Goal: Information Seeking & Learning: Learn about a topic

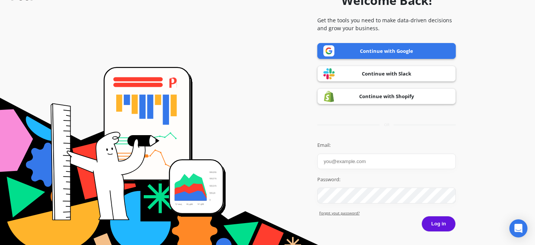
scroll to position [33, 0]
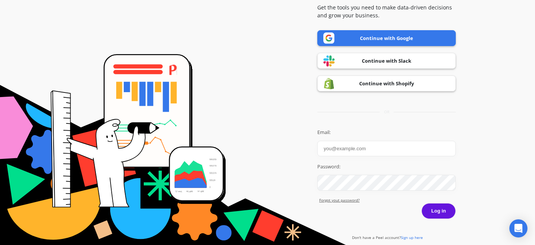
type input "jane@dirteaworld.com"
click at [437, 212] on button "Log in" at bounding box center [439, 211] width 34 height 16
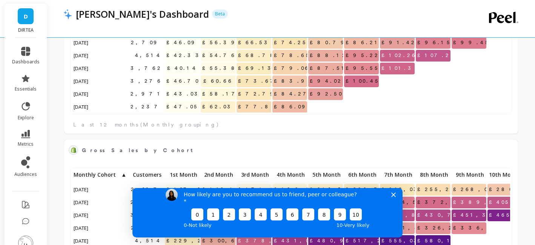
scroll to position [665, 0]
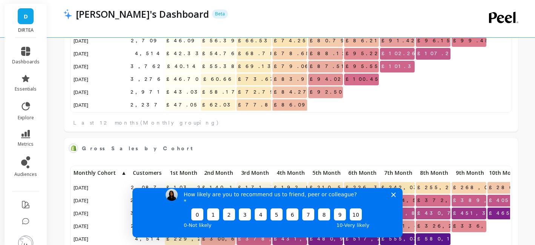
click at [394, 197] on icon "Close survey" at bounding box center [393, 194] width 5 height 5
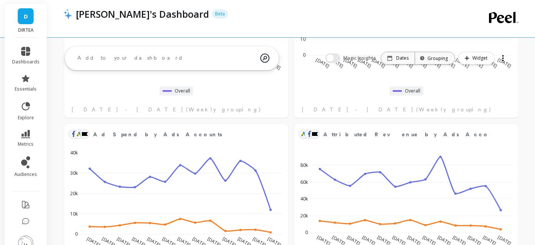
scroll to position [0, 0]
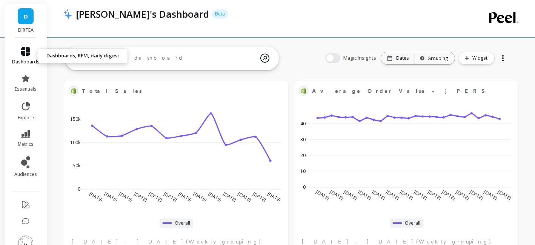
click at [29, 56] on link "dashboards" at bounding box center [26, 56] width 28 height 18
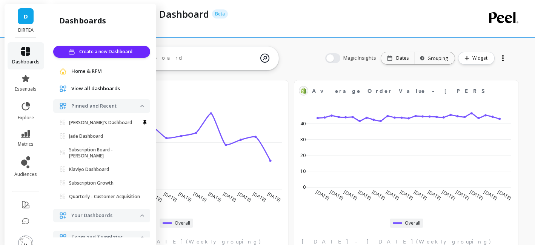
scroll to position [2, 0]
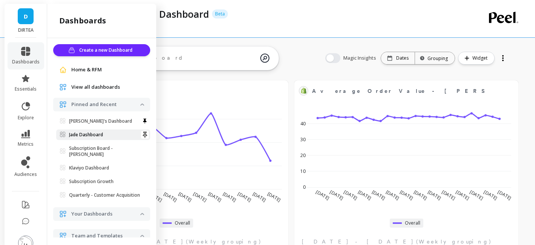
click at [90, 138] on link "Jade Dashboard" at bounding box center [103, 134] width 94 height 11
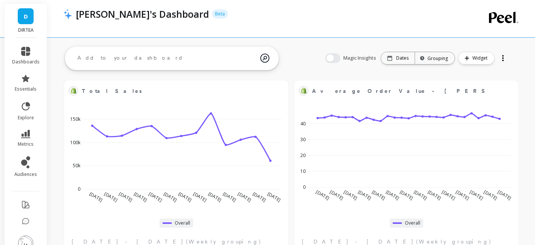
scroll to position [0, 0]
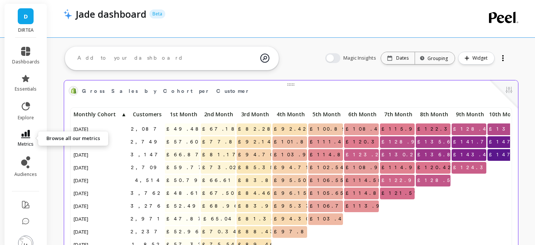
click at [26, 138] on link "metrics" at bounding box center [26, 138] width 28 height 17
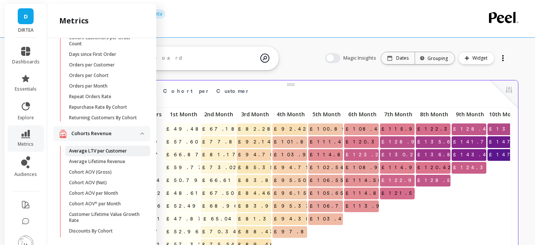
click at [89, 154] on p "Average LTV per Customer" at bounding box center [98, 151] width 58 height 6
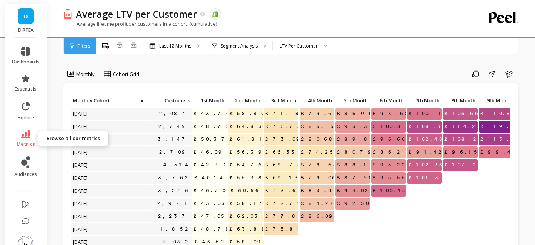
click at [27, 137] on icon at bounding box center [25, 134] width 9 height 8
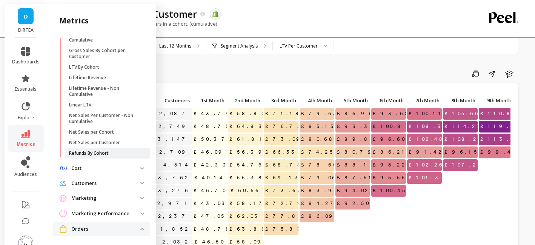
click at [83, 152] on p "Refunds By Cohort" at bounding box center [89, 153] width 40 height 6
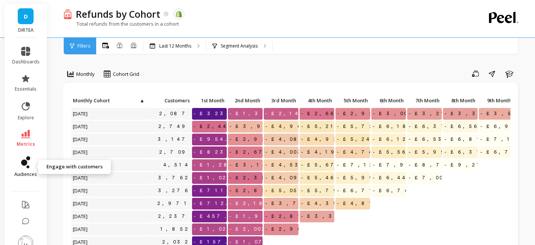
click at [25, 160] on icon at bounding box center [24, 163] width 6 height 6
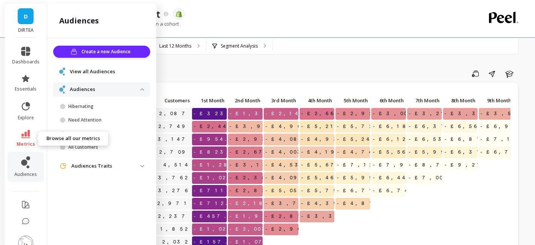
click at [25, 137] on icon at bounding box center [25, 134] width 9 height 8
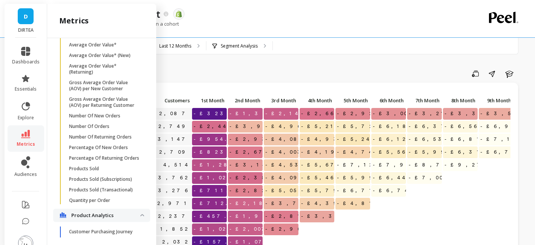
scroll to position [585, 0]
click at [86, 181] on p "Products Sold (Subscriptions)" at bounding box center [100, 180] width 63 height 6
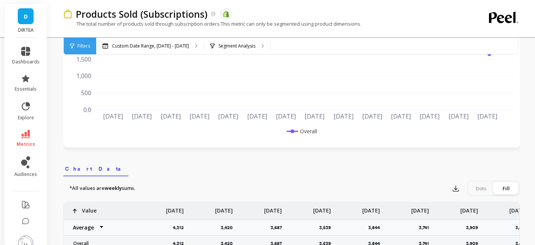
scroll to position [71, 0]
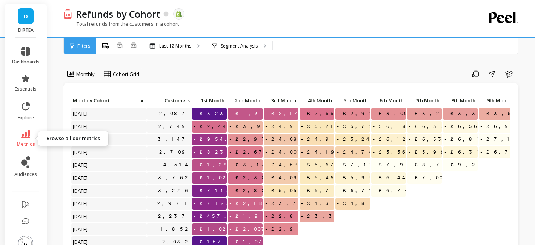
click at [23, 132] on icon at bounding box center [25, 134] width 9 height 8
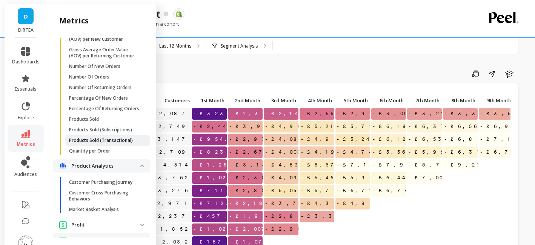
scroll to position [637, 0]
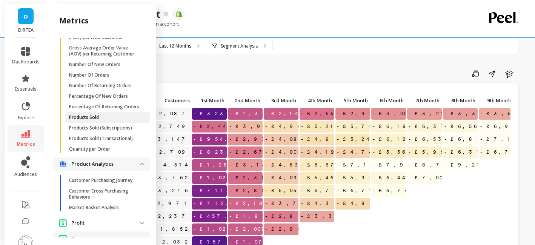
click at [86, 117] on p "Products Sold" at bounding box center [84, 117] width 30 height 6
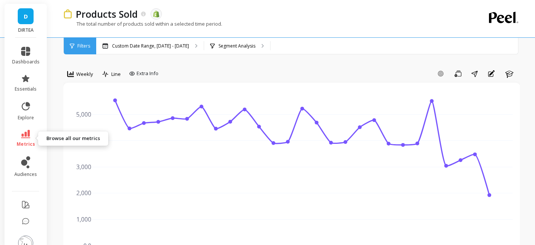
click at [27, 139] on link "metrics" at bounding box center [26, 138] width 28 height 17
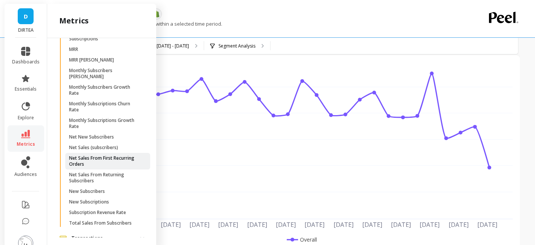
scroll to position [1301, 0]
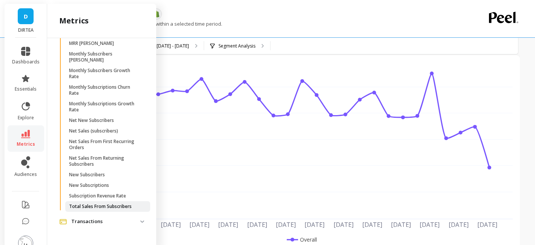
click at [92, 207] on p "Total Sales From Subscribers" at bounding box center [100, 206] width 63 height 6
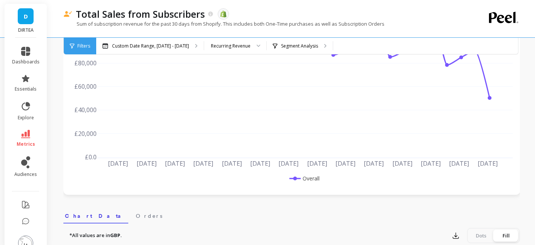
scroll to position [79, 0]
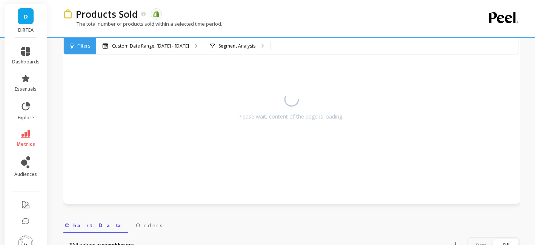
scroll to position [28, 0]
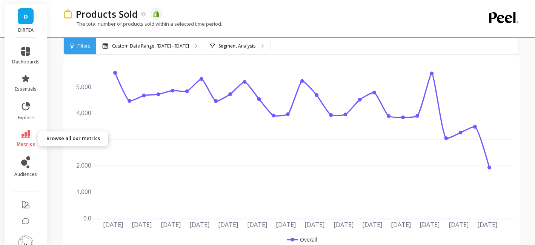
click at [27, 139] on link "metrics" at bounding box center [26, 138] width 28 height 17
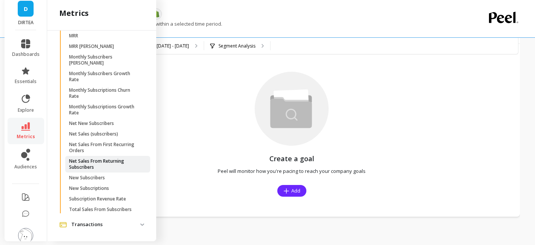
scroll to position [1301, 0]
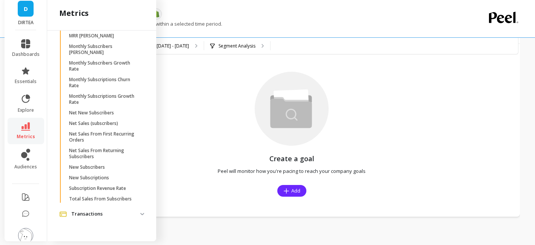
click at [143, 216] on span "Transactions" at bounding box center [101, 214] width 97 height 14
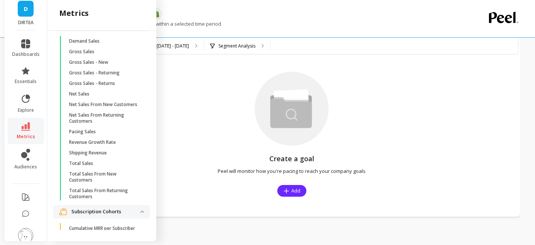
scroll to position [842, 0]
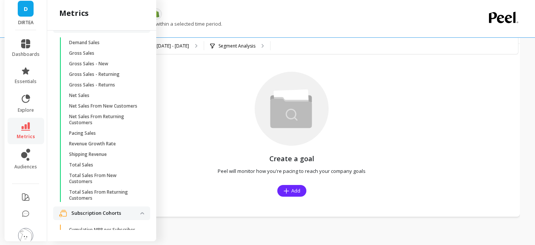
click at [164, 103] on div "Create a goal Peel will monitor how you're pacing to reach your company goals A…" at bounding box center [291, 130] width 457 height 173
